Goal: Find contact information: Obtain details needed to contact an individual or organization

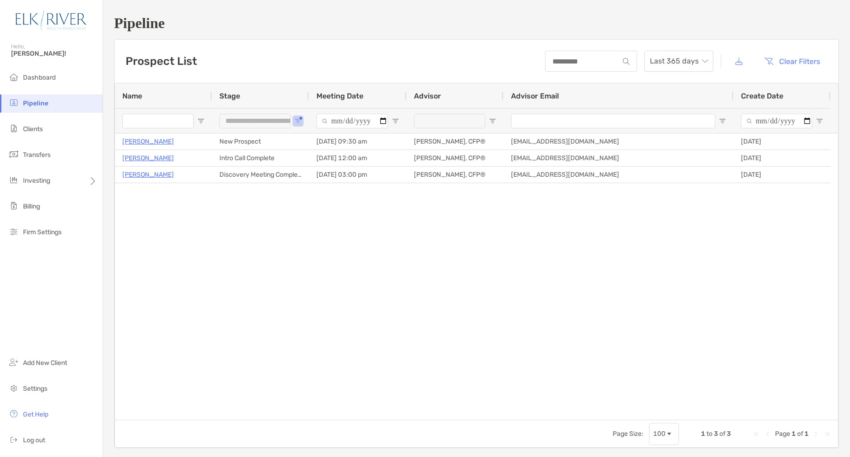
click at [67, 107] on li "Pipeline" at bounding box center [51, 103] width 103 height 18
click at [52, 70] on li "Dashboard" at bounding box center [51, 78] width 103 height 18
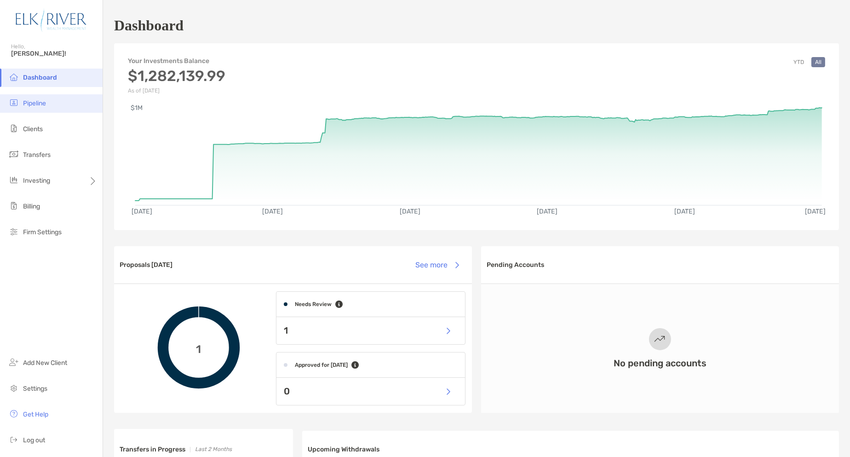
click at [52, 103] on li "Pipeline" at bounding box center [51, 103] width 103 height 18
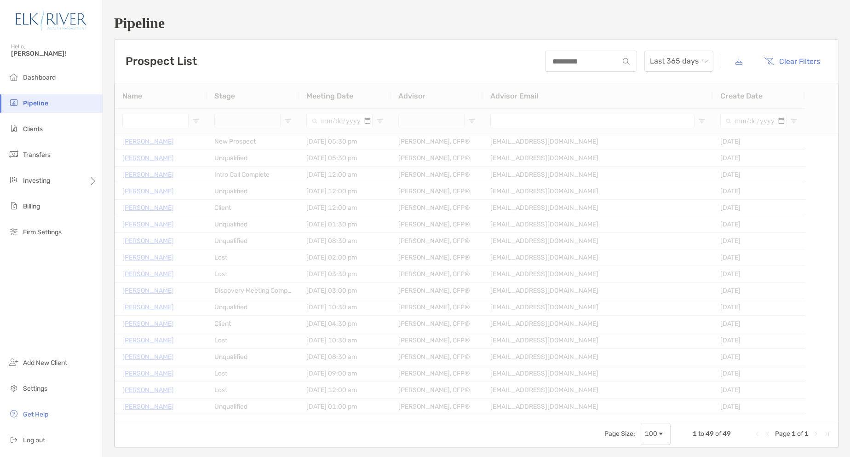
type input "**********"
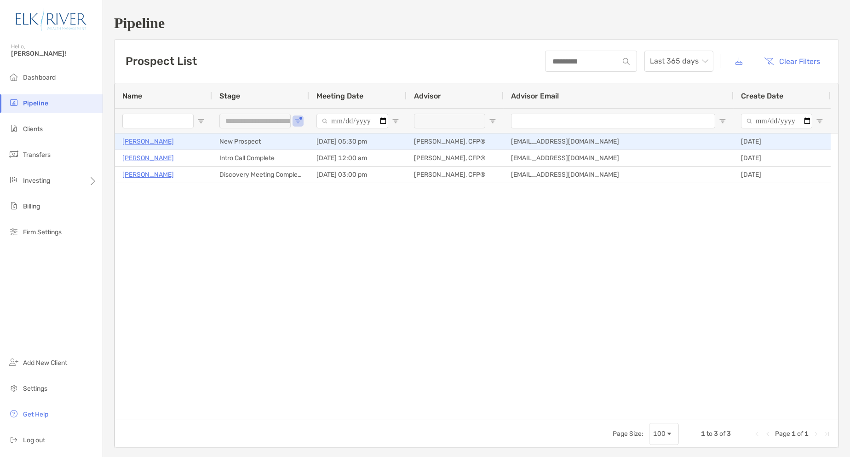
click at [156, 143] on p "Andy Whiteman" at bounding box center [148, 141] width 52 height 11
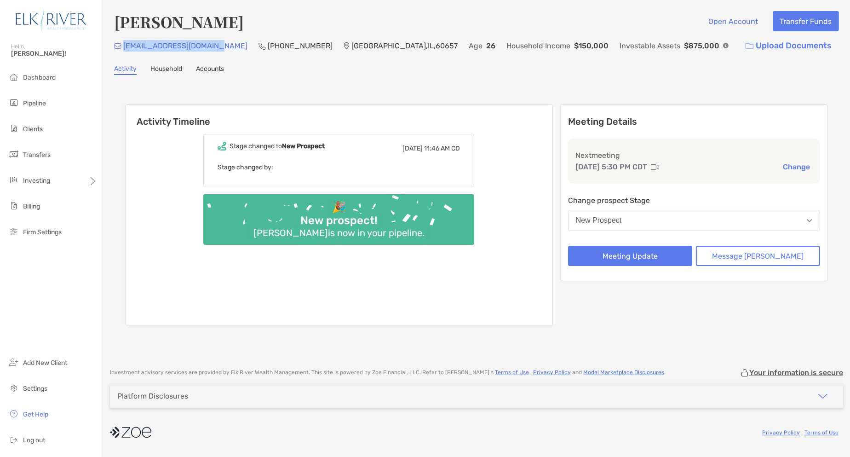
drag, startPoint x: 221, startPoint y: 47, endPoint x: 124, endPoint y: 42, distance: 97.1
click at [124, 42] on div "andyjwhiteman@gmail.com (563) 424-0440 Chicago , IL , 60657 Age 26 Household In…" at bounding box center [476, 46] width 725 height 20
copy p "andyjwhiteman@gmail.com"
